Goal: Information Seeking & Learning: Learn about a topic

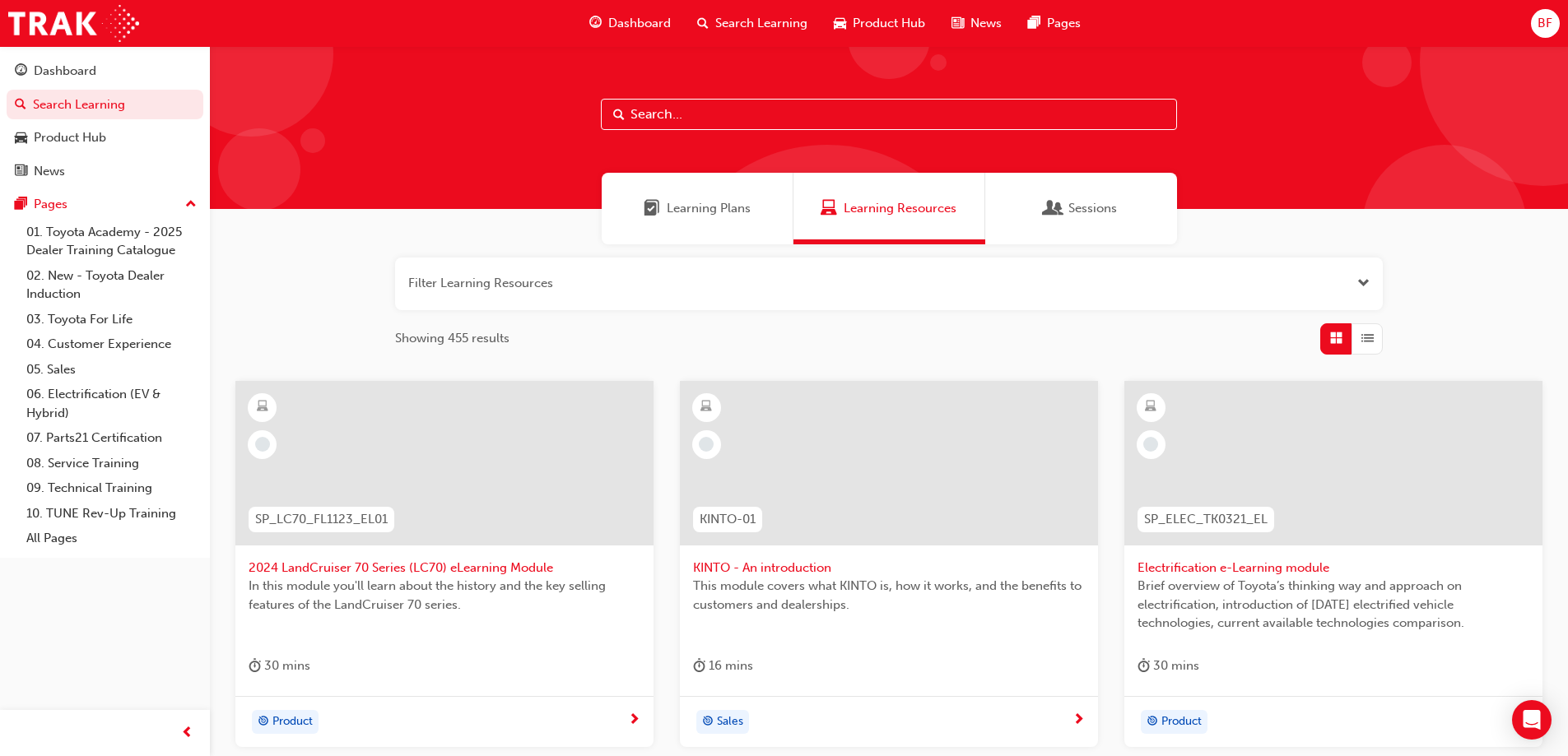
click at [729, 118] on input "text" at bounding box center [889, 114] width 576 height 31
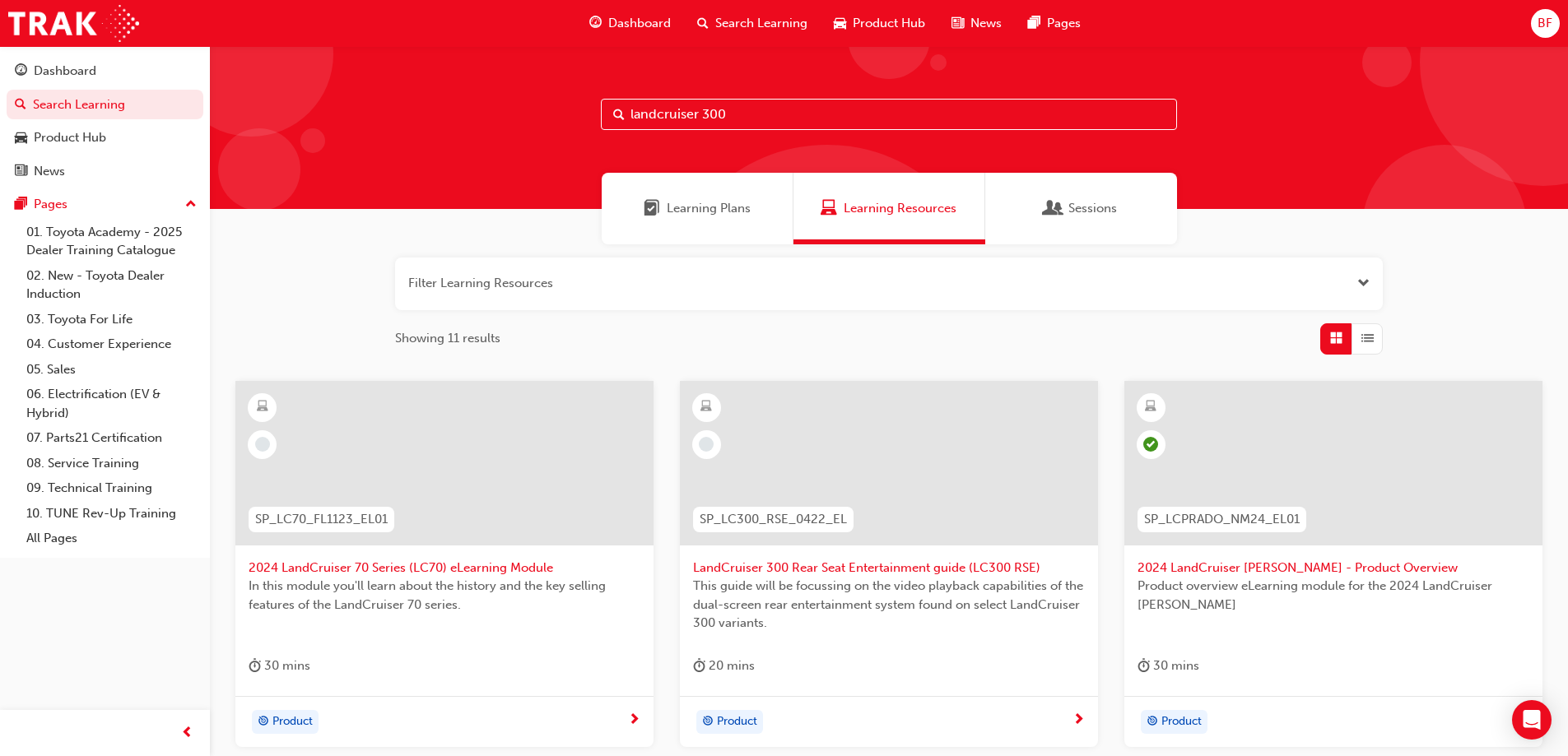
type input "landcruiser 300"
